Goal: Find specific page/section: Find specific page/section

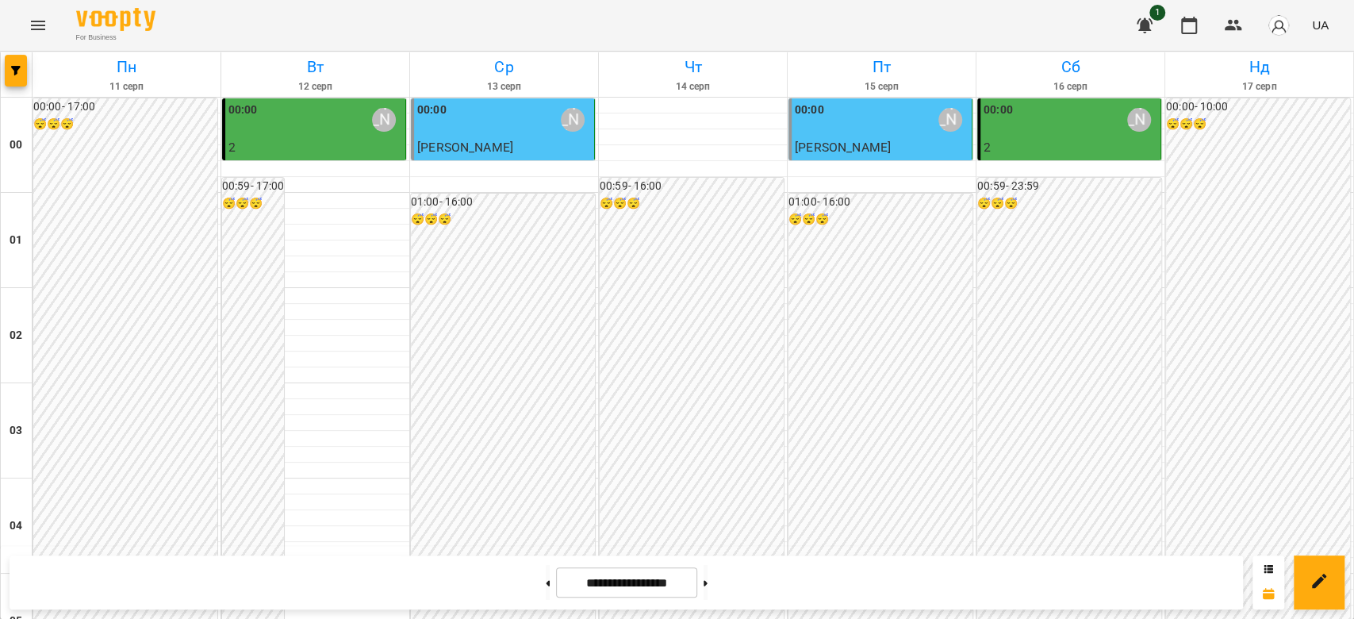
scroll to position [1798, 0]
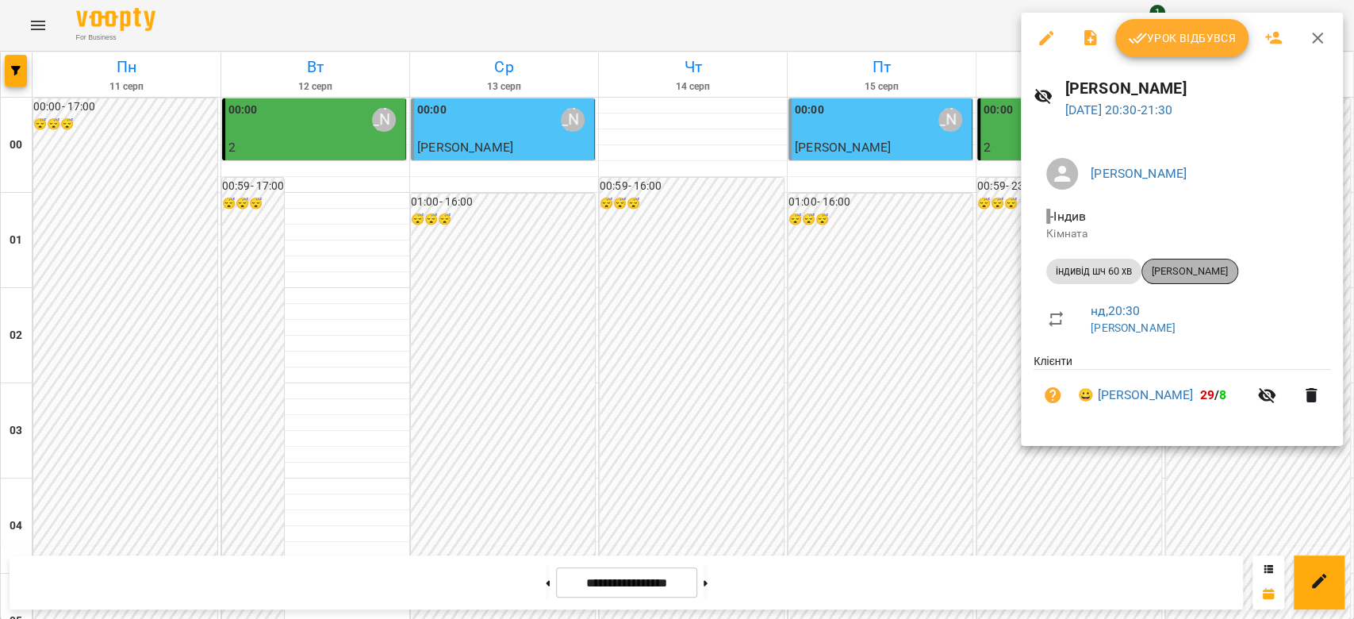
click at [1211, 269] on span "Матвій Матвійчук" at bounding box center [1190, 271] width 95 height 14
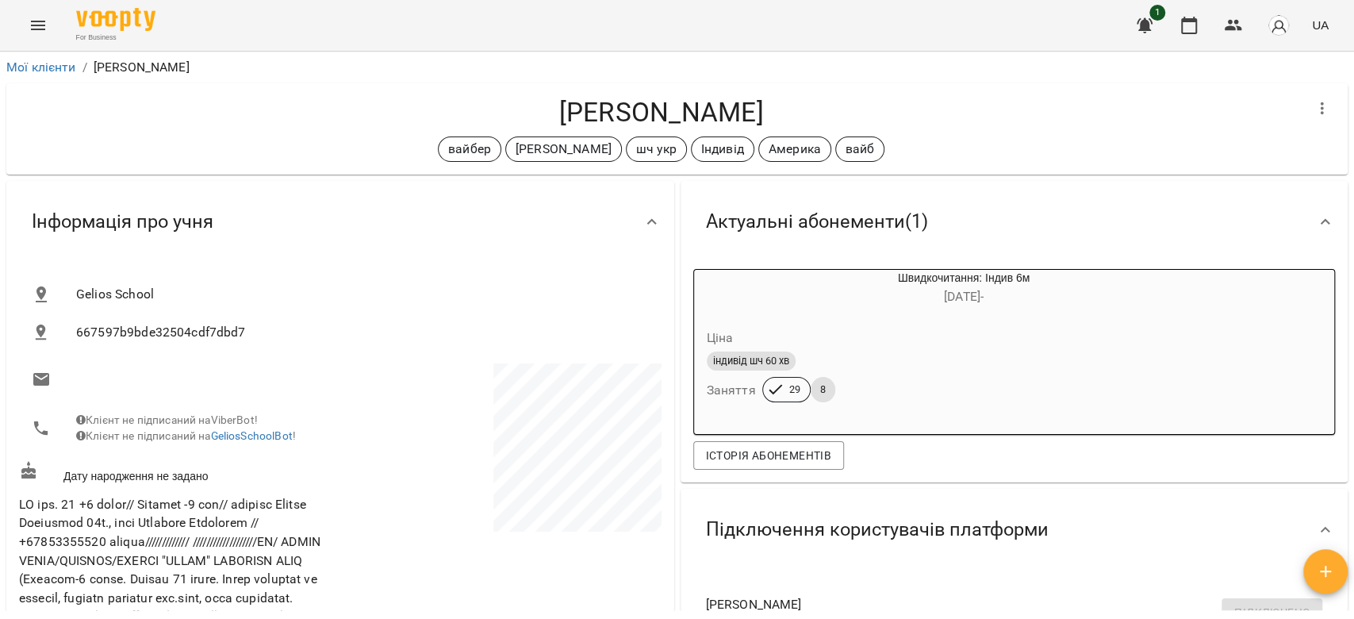
drag, startPoint x: 811, startPoint y: 113, endPoint x: 540, endPoint y: 98, distance: 271.8
click at [540, 98] on h4 "Матвій Матвійчук" at bounding box center [661, 112] width 1285 height 33
copy h4 "Матвій Матвійчук"
